Goal: Contribute content: Add original content to the website for others to see

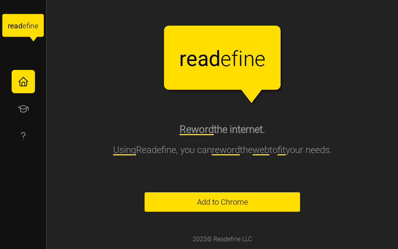
click at [226, 198] on span "Add to Chrome" at bounding box center [222, 202] width 51 height 19
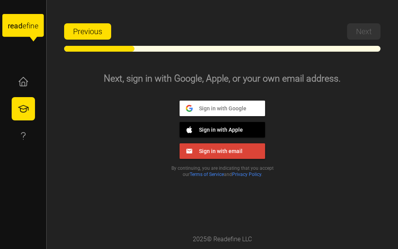
click at [221, 110] on span "Sign in with Google" at bounding box center [220, 108] width 54 height 7
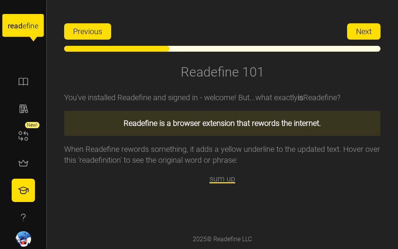
click at [360, 31] on span "Next" at bounding box center [364, 32] width 16 height 16
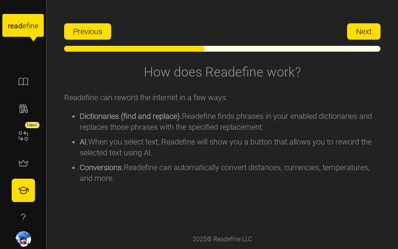
click at [352, 39] on button "Next" at bounding box center [363, 31] width 33 height 16
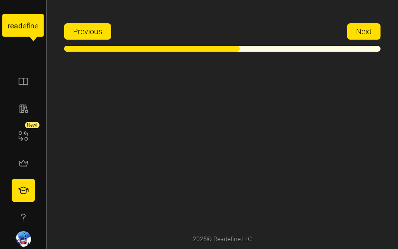
click at [352, 39] on button "Next" at bounding box center [363, 31] width 33 height 16
click at [356, 35] on span "Next" at bounding box center [364, 32] width 16 height 16
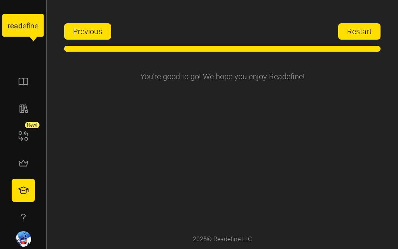
click at [356, 35] on span "Restart" at bounding box center [359, 32] width 24 height 16
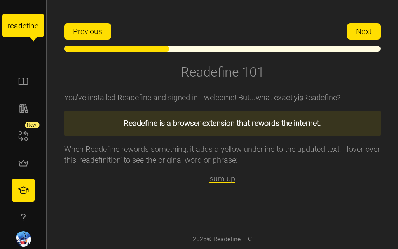
click at [368, 32] on span "Next" at bounding box center [364, 32] width 16 height 16
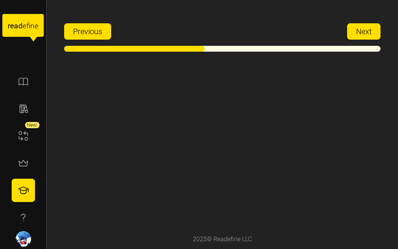
click at [23, 25] on tspan "e" at bounding box center [25, 25] width 4 height 9
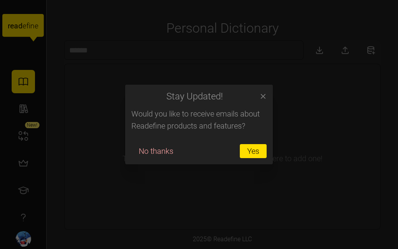
drag, startPoint x: 254, startPoint y: 92, endPoint x: 259, endPoint y: 97, distance: 6.9
click at [254, 92] on h2 "Stay Updated!" at bounding box center [194, 96] width 126 height 9
click at [260, 98] on icon "button" at bounding box center [263, 97] width 8 height 8
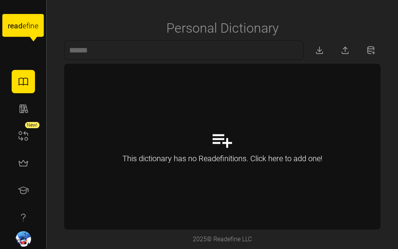
click at [175, 120] on div "This dictionary has no Readefinitions. Click here to add one!" at bounding box center [223, 146] width 316 height 165
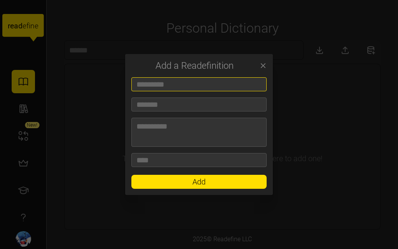
click at [165, 87] on input at bounding box center [198, 84] width 135 height 14
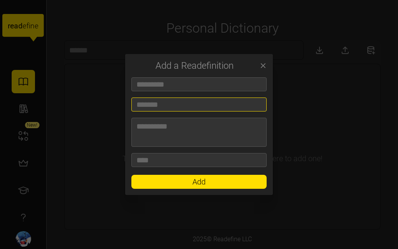
click at [177, 107] on input at bounding box center [198, 105] width 135 height 14
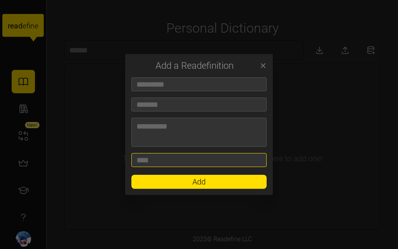
click at [161, 156] on input at bounding box center [198, 160] width 135 height 14
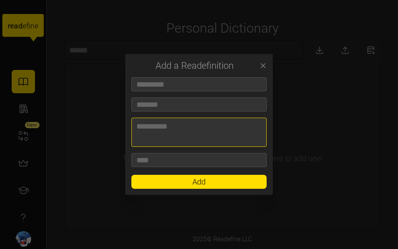
click at [188, 128] on textarea at bounding box center [198, 132] width 135 height 29
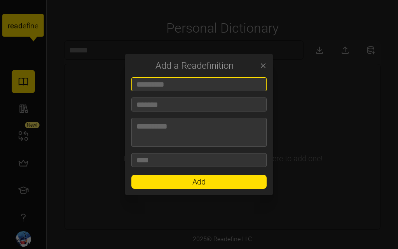
click at [168, 88] on input at bounding box center [198, 84] width 135 height 14
type input "*"
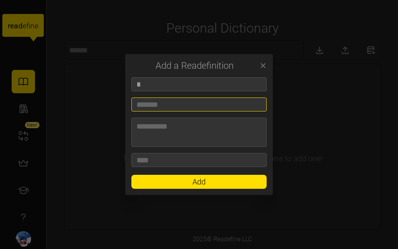
click at [169, 108] on input at bounding box center [198, 105] width 135 height 14
click at [181, 180] on span "Add" at bounding box center [199, 181] width 121 height 13
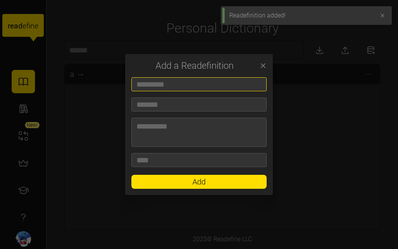
drag, startPoint x: 174, startPoint y: 85, endPoint x: 124, endPoint y: 83, distance: 50.2
click at [124, 249] on div "Add a Readefinition Add" at bounding box center [199, 249] width 398 height 0
type input "*"
drag, startPoint x: 146, startPoint y: 87, endPoint x: 133, endPoint y: 84, distance: 14.0
click at [133, 84] on input "*" at bounding box center [198, 84] width 135 height 14
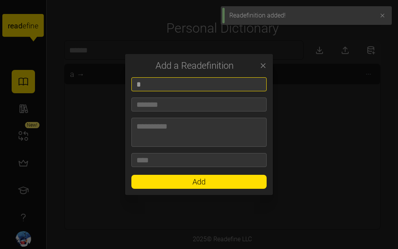
type input "*"
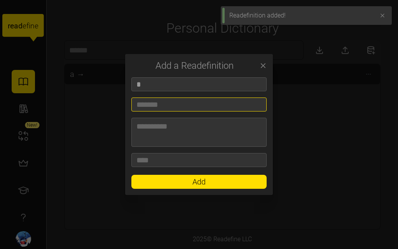
click at [156, 111] on input at bounding box center [198, 105] width 135 height 14
click at [166, 181] on span "Add" at bounding box center [199, 181] width 121 height 13
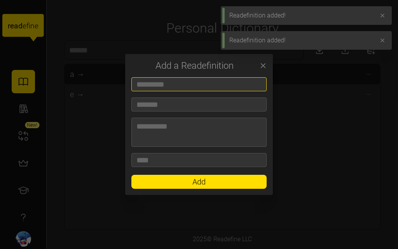
drag, startPoint x: 158, startPoint y: 83, endPoint x: 159, endPoint y: 87, distance: 4.4
click at [157, 83] on input at bounding box center [198, 84] width 135 height 14
type input "*"
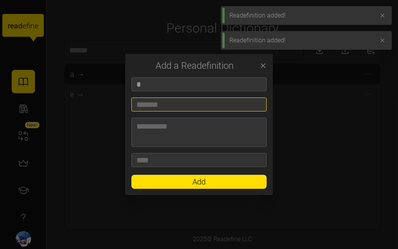
click at [159, 103] on input at bounding box center [198, 105] width 135 height 14
click at [157, 185] on span "Add" at bounding box center [199, 181] width 121 height 13
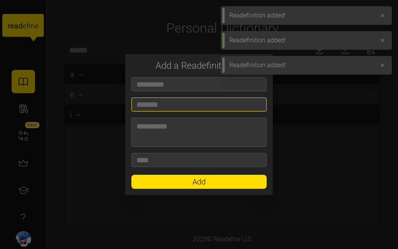
click at [164, 104] on input at bounding box center [198, 105] width 135 height 14
type input "*"
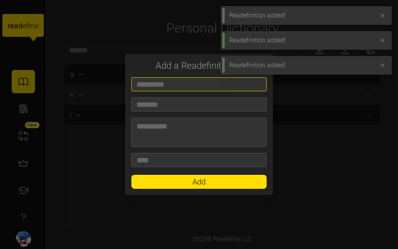
click at [157, 87] on input at bounding box center [198, 84] width 135 height 14
type input "*"
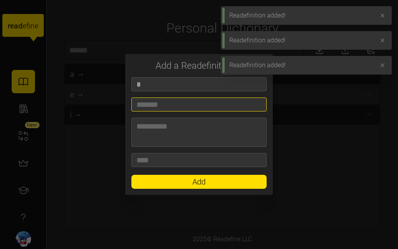
click at [154, 105] on input at bounding box center [198, 105] width 135 height 14
click at [170, 183] on span "Add" at bounding box center [199, 181] width 121 height 13
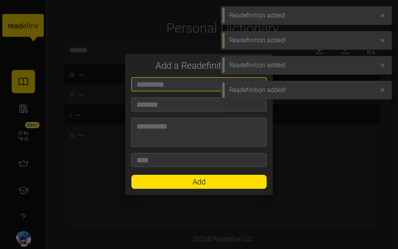
click at [156, 90] on input at bounding box center [198, 84] width 135 height 14
type input "*"
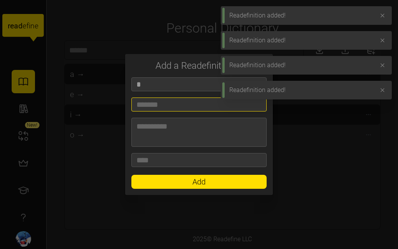
click at [157, 98] on input at bounding box center [198, 105] width 135 height 14
click at [188, 185] on span "Add" at bounding box center [199, 181] width 121 height 13
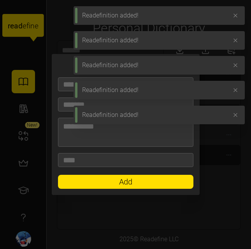
click at [238, 178] on div at bounding box center [125, 124] width 251 height 249
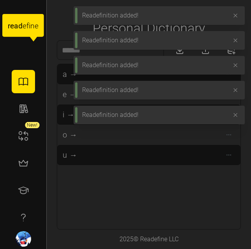
click at [222, 200] on div "a → e → i → o → u →" at bounding box center [148, 146] width 183 height 165
drag, startPoint x: 237, startPoint y: 114, endPoint x: 236, endPoint y: 99, distance: 14.4
click at [237, 113] on icon "button" at bounding box center [235, 115] width 6 height 6
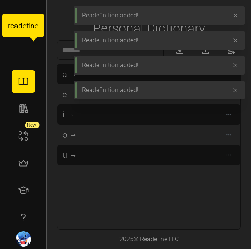
click at [234, 87] on button "button" at bounding box center [235, 90] width 11 height 11
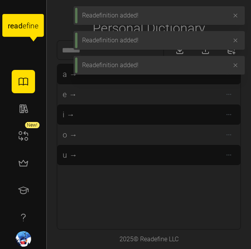
drag, startPoint x: 236, startPoint y: 67, endPoint x: 234, endPoint y: 61, distance: 7.1
click at [237, 67] on icon "button" at bounding box center [235, 65] width 6 height 6
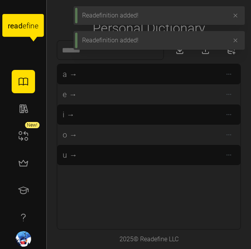
click at [236, 37] on button "button" at bounding box center [235, 40] width 11 height 11
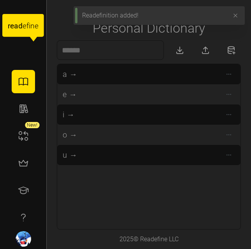
click at [239, 16] on button "button" at bounding box center [235, 15] width 11 height 11
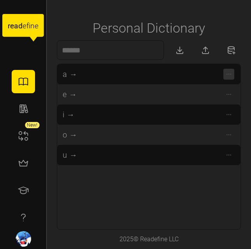
click at [232, 74] on span "button" at bounding box center [228, 74] width 11 height 11
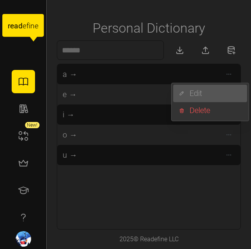
click at [212, 91] on div "Edit" at bounding box center [215, 93] width 53 height 12
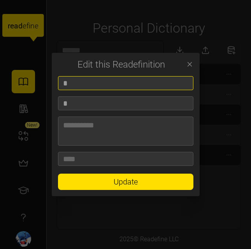
click at [129, 80] on input "*" at bounding box center [125, 83] width 135 height 14
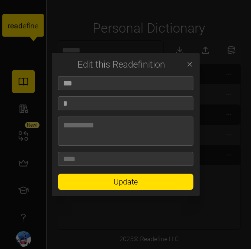
click at [116, 190] on div "*** Update" at bounding box center [126, 136] width 148 height 120
click at [117, 187] on span "Update" at bounding box center [126, 182] width 24 height 16
click at [112, 180] on span "Update" at bounding box center [125, 182] width 117 height 16
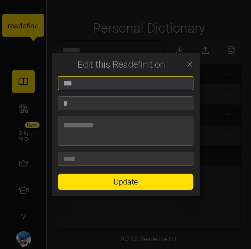
drag, startPoint x: 157, startPoint y: 81, endPoint x: 151, endPoint y: 90, distance: 10.4
click at [156, 81] on input "***" at bounding box center [125, 83] width 135 height 14
click at [66, 83] on input "**" at bounding box center [125, 83] width 135 height 14
type input "*"
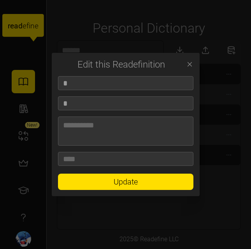
click at [89, 178] on span "Update" at bounding box center [125, 182] width 117 height 16
click at [185, 65] on button "button" at bounding box center [189, 64] width 11 height 11
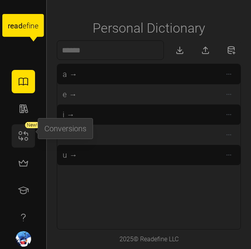
click at [24, 135] on icon "button" at bounding box center [23, 136] width 12 height 12
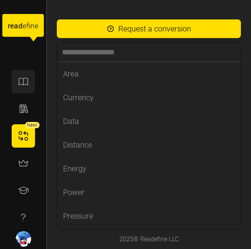
click at [22, 76] on icon "button" at bounding box center [23, 82] width 12 height 12
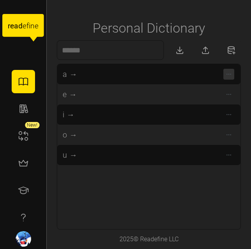
click at [232, 75] on span "button" at bounding box center [228, 74] width 11 height 11
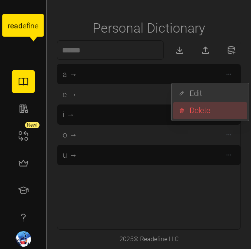
click at [204, 112] on div "Delete" at bounding box center [215, 111] width 53 height 12
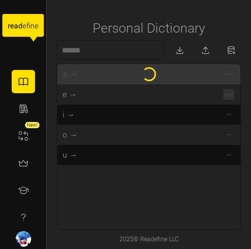
click at [230, 94] on icon "button" at bounding box center [228, 94] width 6 height 6
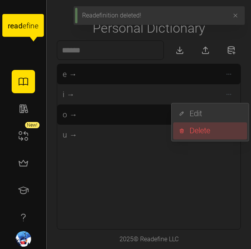
click at [224, 133] on div "Delete" at bounding box center [215, 131] width 53 height 12
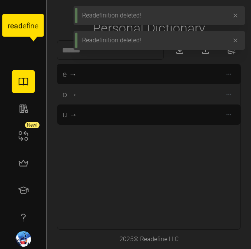
drag, startPoint x: 233, startPoint y: 98, endPoint x: 232, endPoint y: 102, distance: 4.0
click at [232, 98] on span "button" at bounding box center [228, 94] width 11 height 11
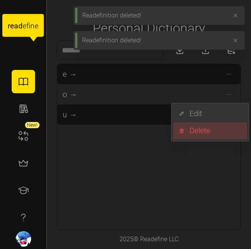
click at [220, 133] on div "Delete" at bounding box center [215, 131] width 53 height 12
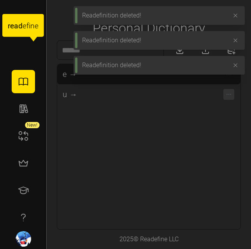
click at [231, 93] on icon "button" at bounding box center [228, 94] width 6 height 6
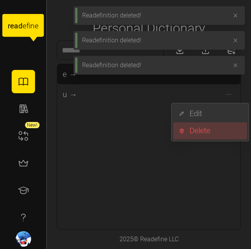
click at [223, 136] on div "Delete" at bounding box center [215, 131] width 53 height 12
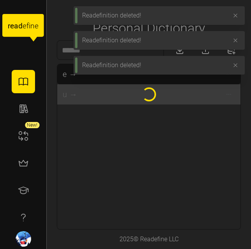
click at [236, 68] on icon "button" at bounding box center [235, 65] width 6 height 6
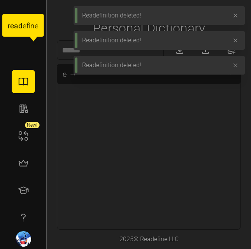
click at [237, 41] on icon "button" at bounding box center [235, 40] width 6 height 6
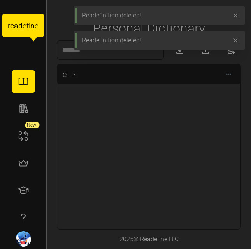
click at [234, 17] on icon "button" at bounding box center [235, 15] width 6 height 6
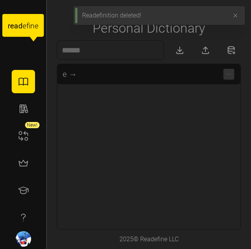
click at [231, 73] on icon "button" at bounding box center [228, 74] width 6 height 6
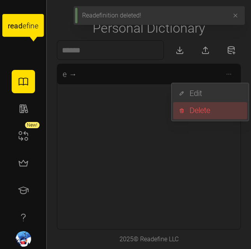
click at [215, 109] on div "Delete" at bounding box center [215, 111] width 53 height 12
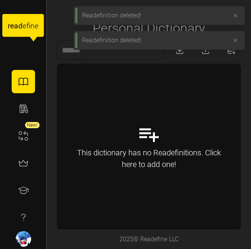
click at [138, 151] on div "This dictionary has no Readefinitions. Click here to add one!" at bounding box center [148, 158] width 146 height 23
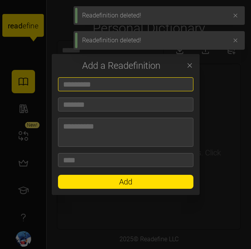
click at [93, 84] on input at bounding box center [125, 84] width 135 height 14
type input "*"
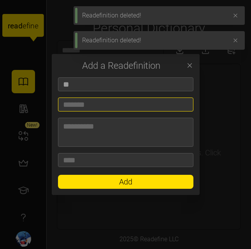
click at [114, 105] on input at bounding box center [125, 105] width 135 height 14
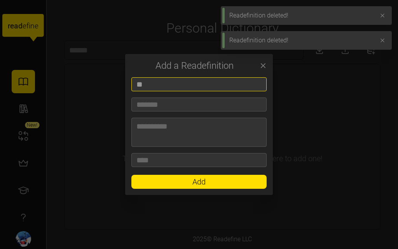
drag, startPoint x: 190, startPoint y: 82, endPoint x: 91, endPoint y: 76, distance: 99.7
click at [87, 249] on div "Add a Readefinition ** Add" at bounding box center [199, 249] width 398 height 0
paste input
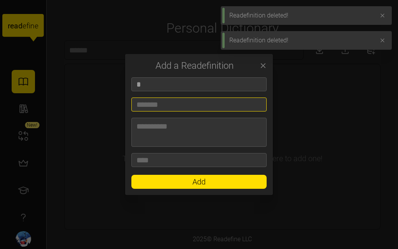
click at [161, 106] on input at bounding box center [198, 105] width 135 height 14
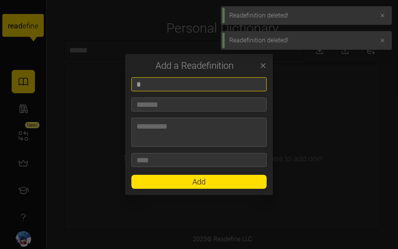
drag, startPoint x: 158, startPoint y: 86, endPoint x: 119, endPoint y: 80, distance: 40.0
click at [119, 249] on div "Add a Readefinition * Add" at bounding box center [199, 249] width 398 height 0
type input "**"
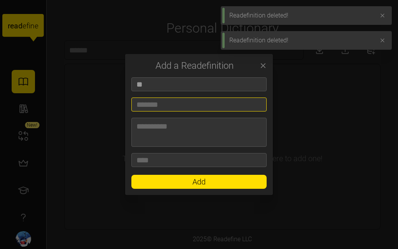
click at [149, 104] on input at bounding box center [198, 105] width 135 height 14
paste input "*"
type input "*"
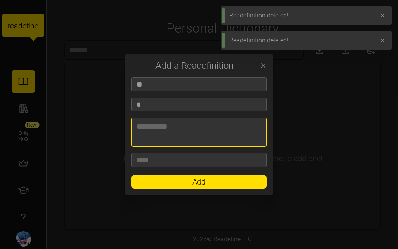
click at [157, 133] on textarea at bounding box center [198, 132] width 135 height 29
click at [159, 127] on textarea at bounding box center [198, 132] width 135 height 29
paste textarea "*"
type textarea "*"
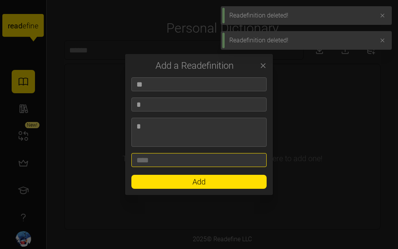
click at [156, 156] on input at bounding box center [198, 160] width 135 height 14
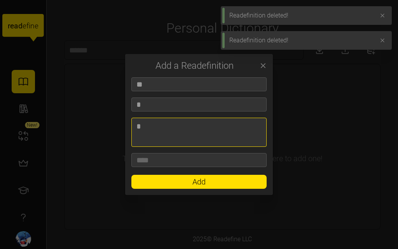
click at [150, 124] on textarea "*" at bounding box center [198, 132] width 135 height 29
drag, startPoint x: 164, startPoint y: 126, endPoint x: 132, endPoint y: 119, distance: 33.0
click at [132, 119] on textarea "*" at bounding box center [198, 132] width 135 height 29
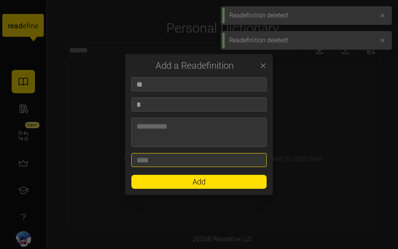
click at [158, 156] on input at bounding box center [198, 160] width 135 height 14
click at [173, 183] on span "Add" at bounding box center [199, 181] width 121 height 13
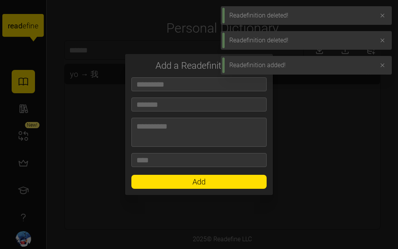
click at [378, 65] on button "button" at bounding box center [382, 65] width 11 height 11
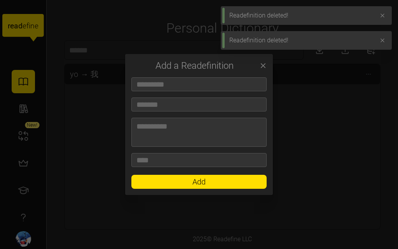
click at [379, 39] on button "button" at bounding box center [382, 40] width 11 height 11
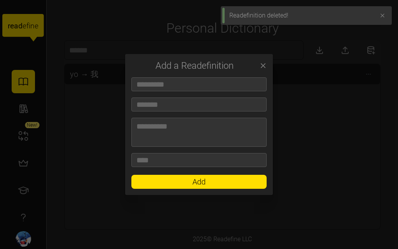
click at [383, 18] on icon "button" at bounding box center [382, 15] width 6 height 6
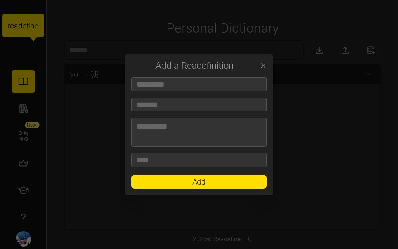
click at [260, 66] on icon "button" at bounding box center [263, 66] width 8 height 8
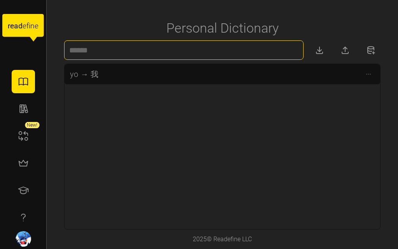
click at [122, 47] on input at bounding box center [183, 49] width 239 height 19
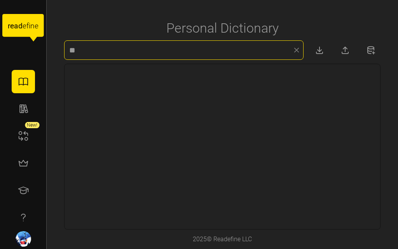
type input "*"
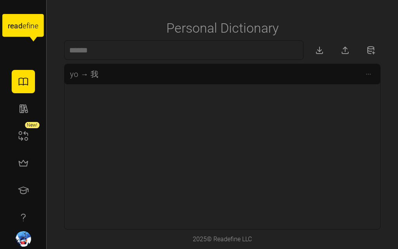
click at [316, 94] on div "yo → 我" at bounding box center [223, 146] width 316 height 165
drag, startPoint x: 194, startPoint y: 118, endPoint x: 169, endPoint y: 117, distance: 24.5
click at [168, 122] on div "yo → 我" at bounding box center [223, 146] width 316 height 165
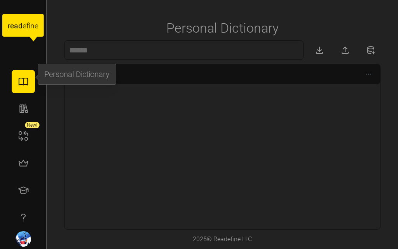
click at [24, 81] on icon "button" at bounding box center [23, 82] width 12 height 12
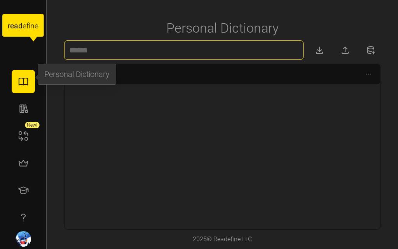
click at [107, 51] on input at bounding box center [183, 49] width 239 height 19
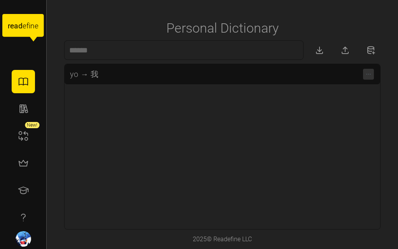
click at [365, 75] on span "button" at bounding box center [368, 74] width 11 height 11
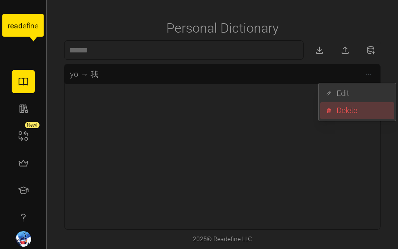
click at [242, 108] on div "yo → 我" at bounding box center [223, 146] width 316 height 165
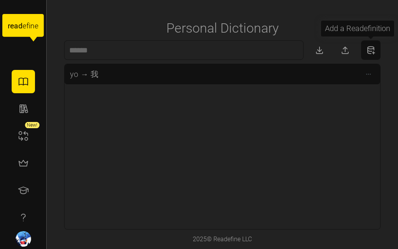
click at [377, 51] on button "button" at bounding box center [370, 49] width 19 height 19
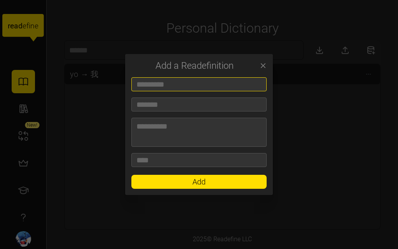
click at [155, 86] on input at bounding box center [198, 84] width 135 height 14
type input "*******"
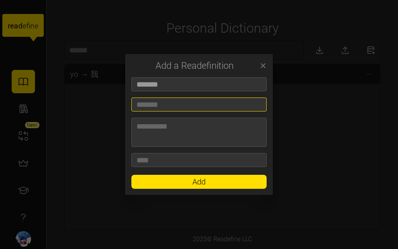
click at [164, 109] on input at bounding box center [198, 105] width 135 height 14
paste input "**"
type input "**"
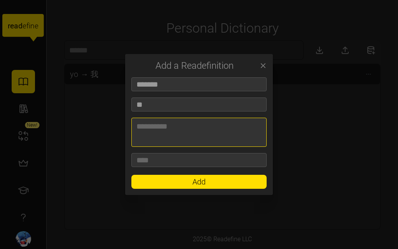
click at [167, 137] on textarea at bounding box center [198, 132] width 135 height 29
click at [167, 184] on span "Add" at bounding box center [199, 181] width 121 height 13
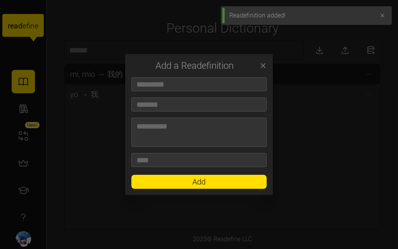
click at [266, 67] on icon "button" at bounding box center [263, 66] width 8 height 8
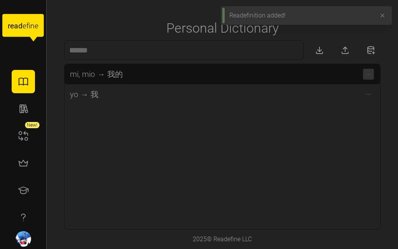
click at [365, 73] on icon "button" at bounding box center [368, 74] width 6 height 6
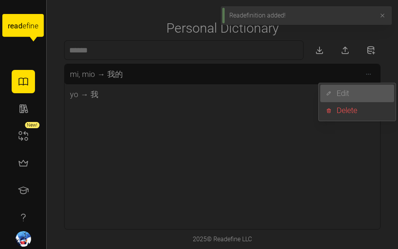
drag, startPoint x: 345, startPoint y: 95, endPoint x: 336, endPoint y: 93, distance: 8.8
click at [345, 95] on div "Edit" at bounding box center [363, 93] width 53 height 12
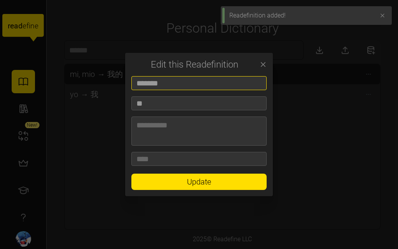
click at [156, 85] on input "*******" at bounding box center [198, 83] width 135 height 14
type input "**"
click at [170, 183] on span "Update" at bounding box center [198, 182] width 117 height 16
